Goal: Find specific page/section: Find specific page/section

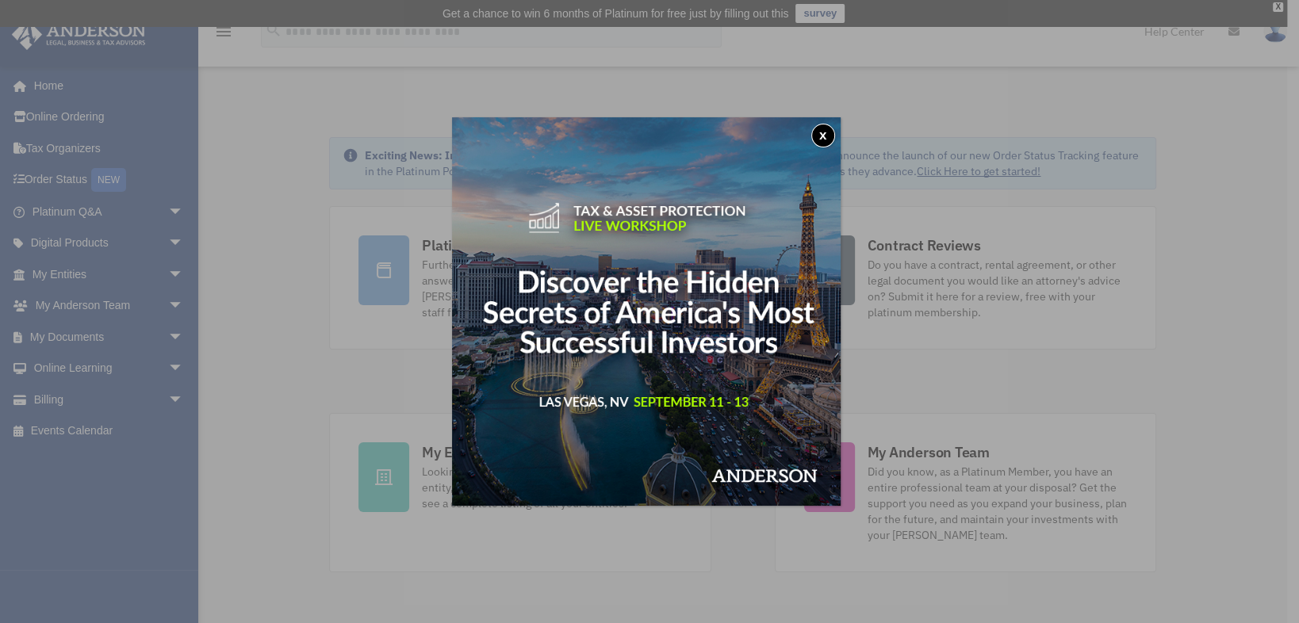
click at [773, 254] on img at bounding box center [646, 311] width 388 height 388
click at [831, 131] on button "x" at bounding box center [823, 136] width 24 height 24
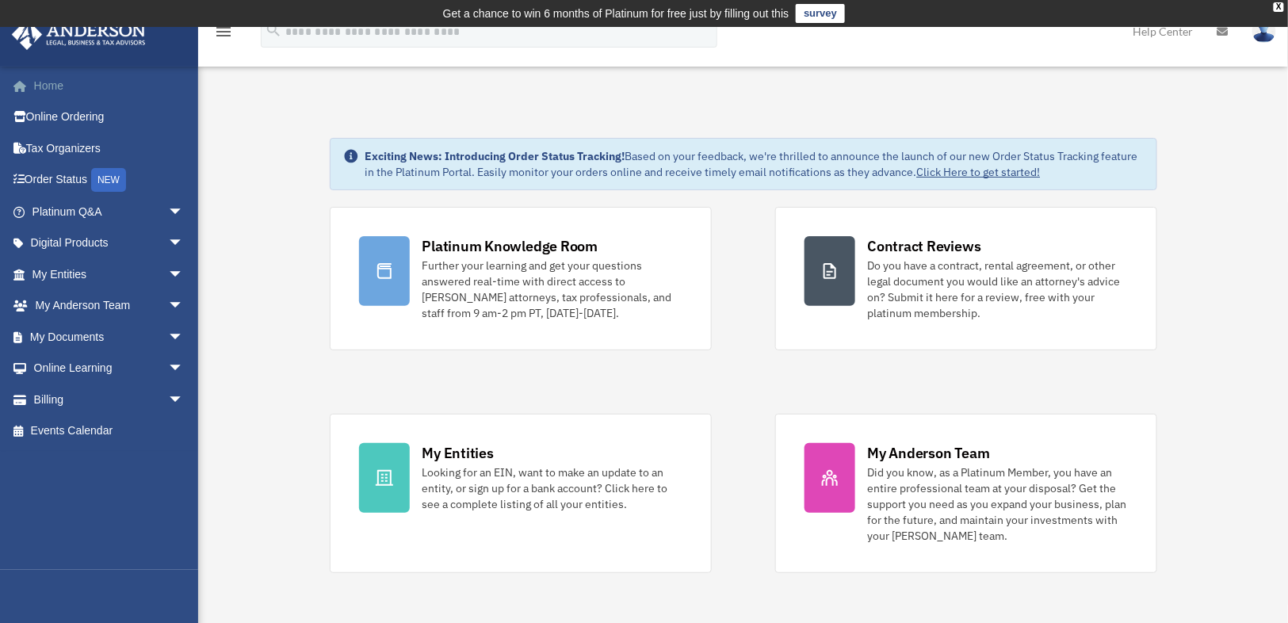
click at [55, 91] on link "Home" at bounding box center [109, 86] width 197 height 32
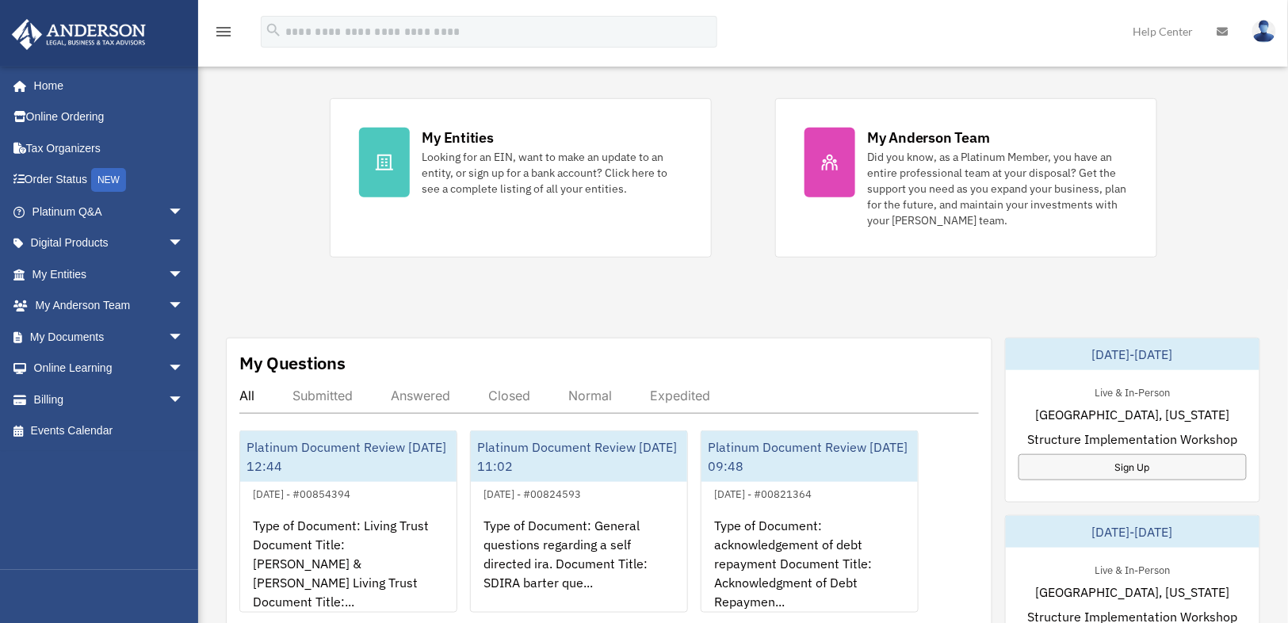
scroll to position [317, 0]
click at [54, 329] on link "My Documents arrow_drop_down" at bounding box center [109, 337] width 197 height 32
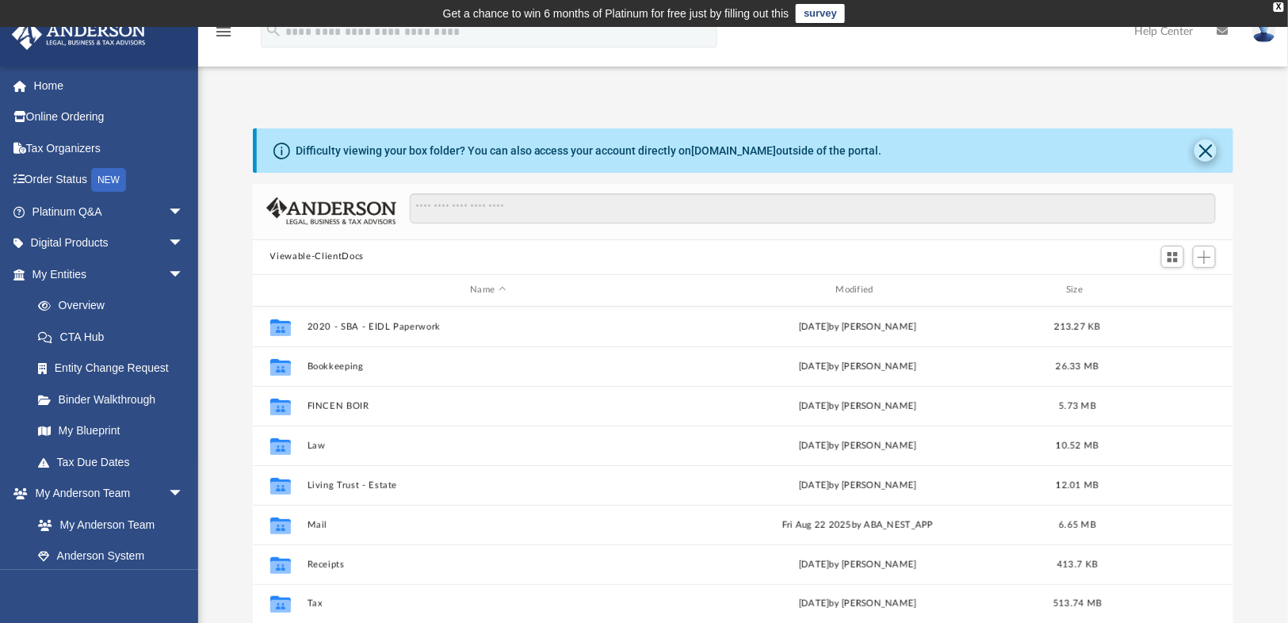
scroll to position [350, 972]
click at [1206, 149] on button "Close" at bounding box center [1206, 151] width 22 height 22
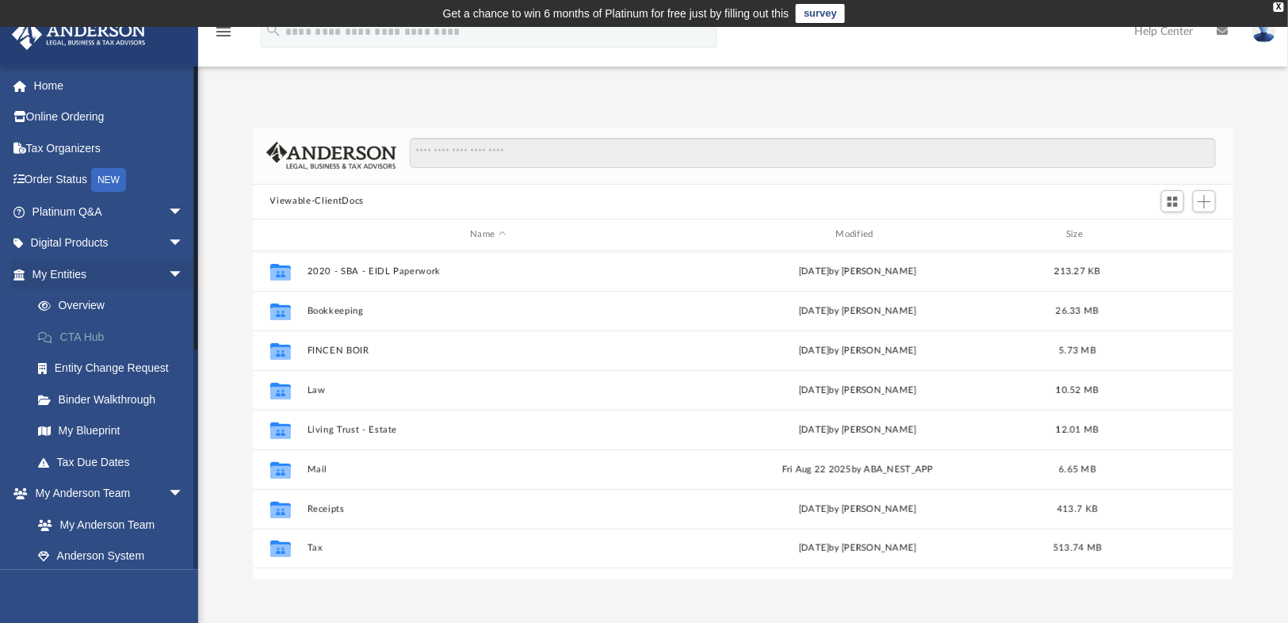
click at [94, 332] on link "CTA Hub" at bounding box center [115, 337] width 186 height 32
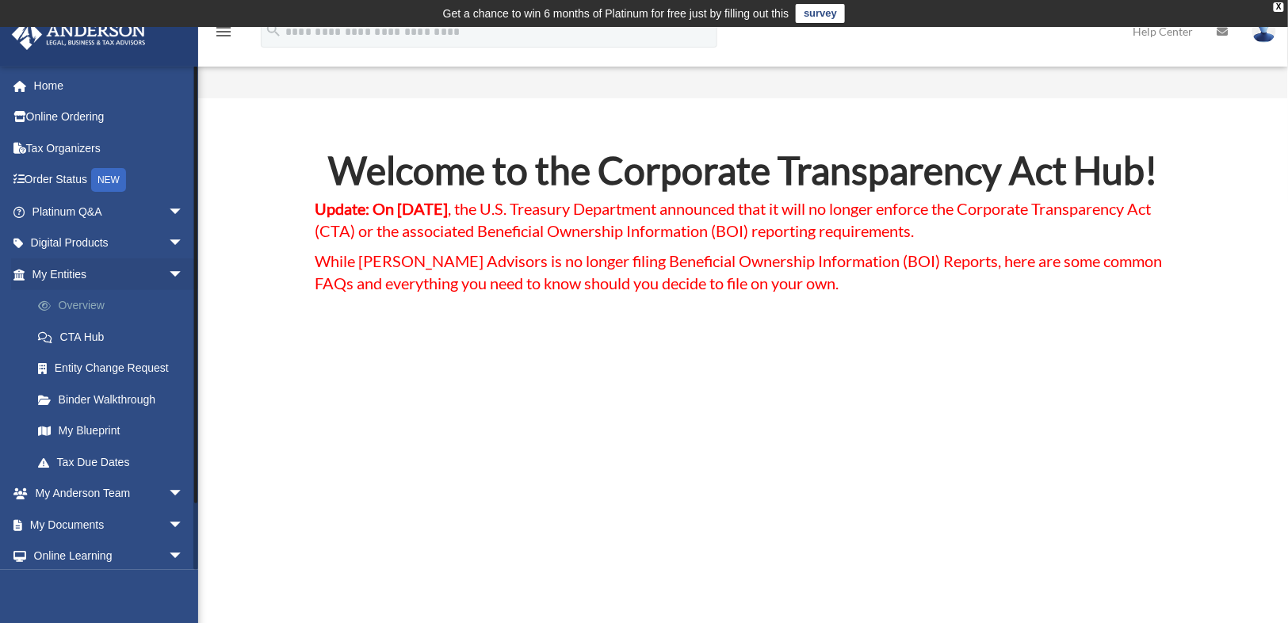
click at [82, 307] on link "Overview" at bounding box center [115, 306] width 186 height 32
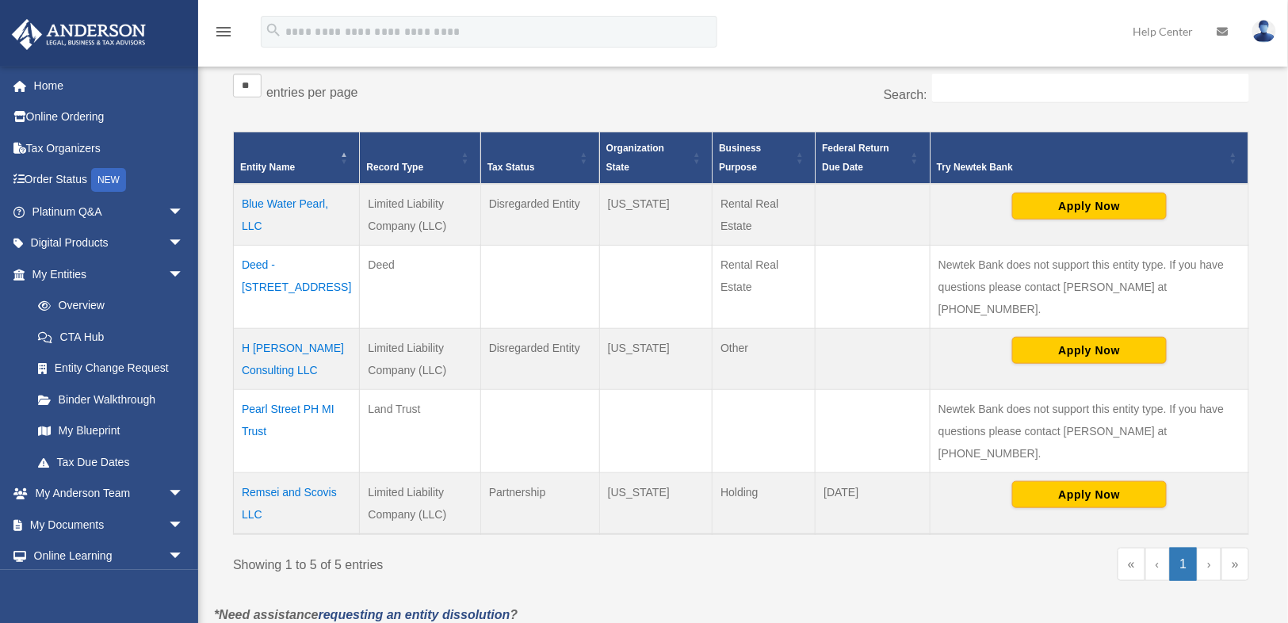
scroll to position [317, 0]
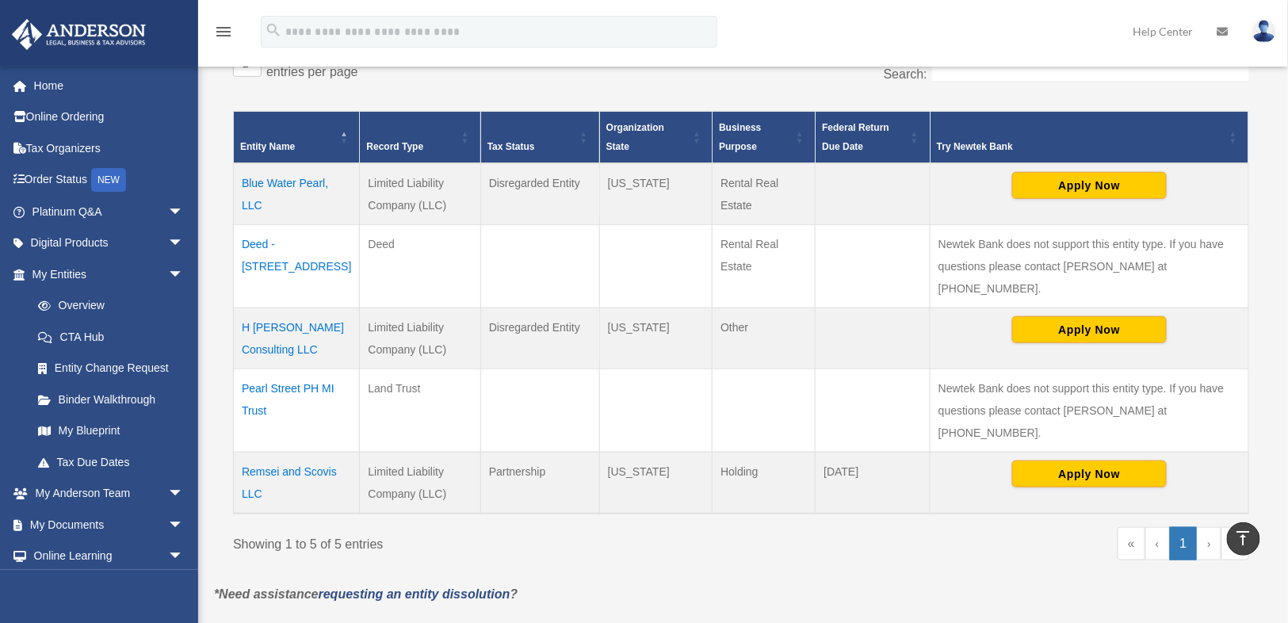
click at [269, 459] on td "Remsei and Scovis LLC" at bounding box center [297, 484] width 126 height 62
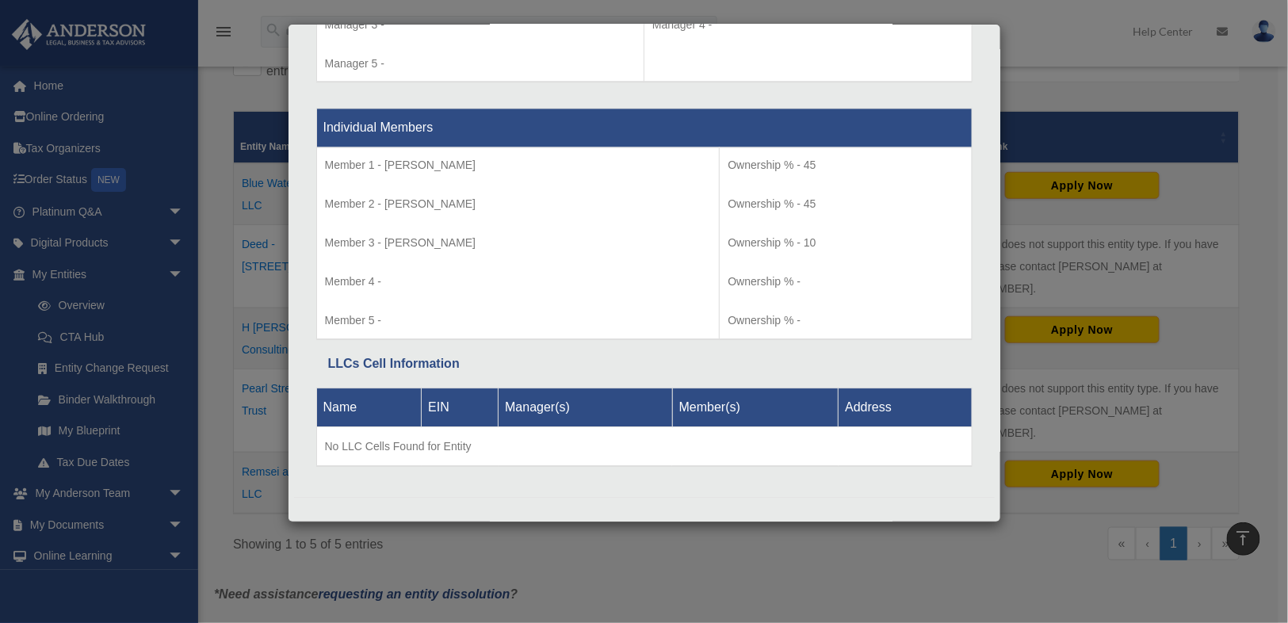
scroll to position [1588, 0]
